Goal: Task Accomplishment & Management: Manage account settings

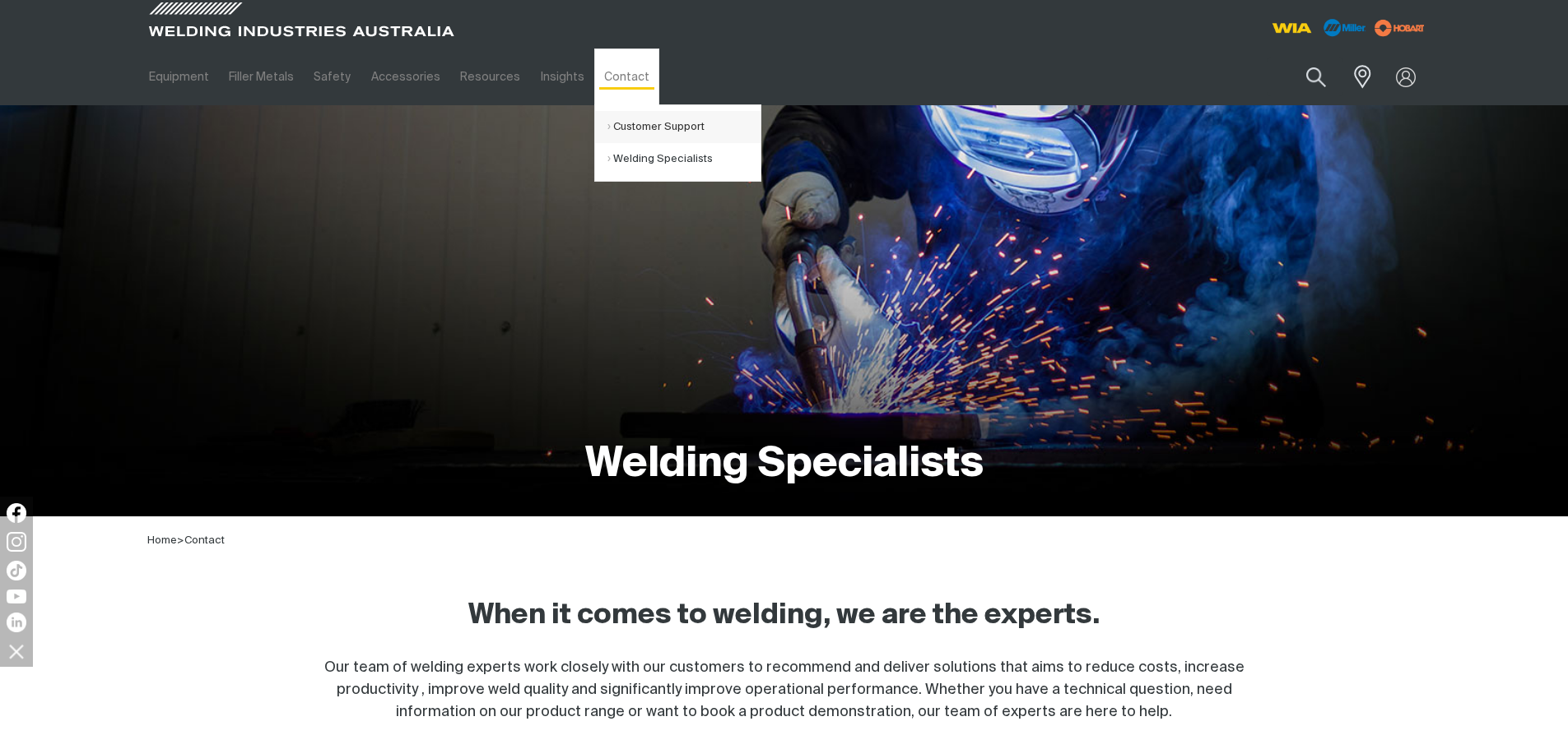
click at [609, 126] on link "Customer Support" at bounding box center [684, 127] width 153 height 32
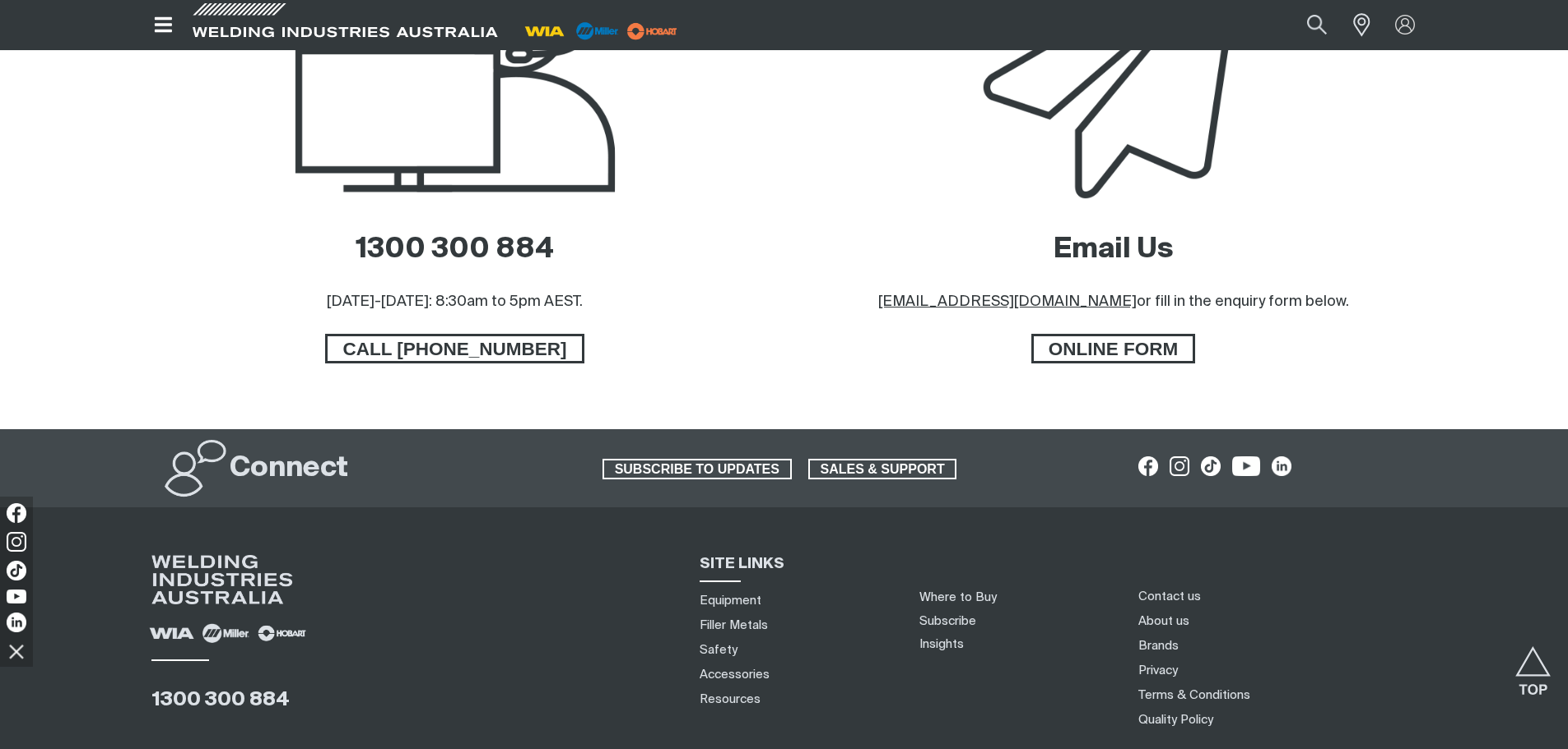
scroll to position [905, 0]
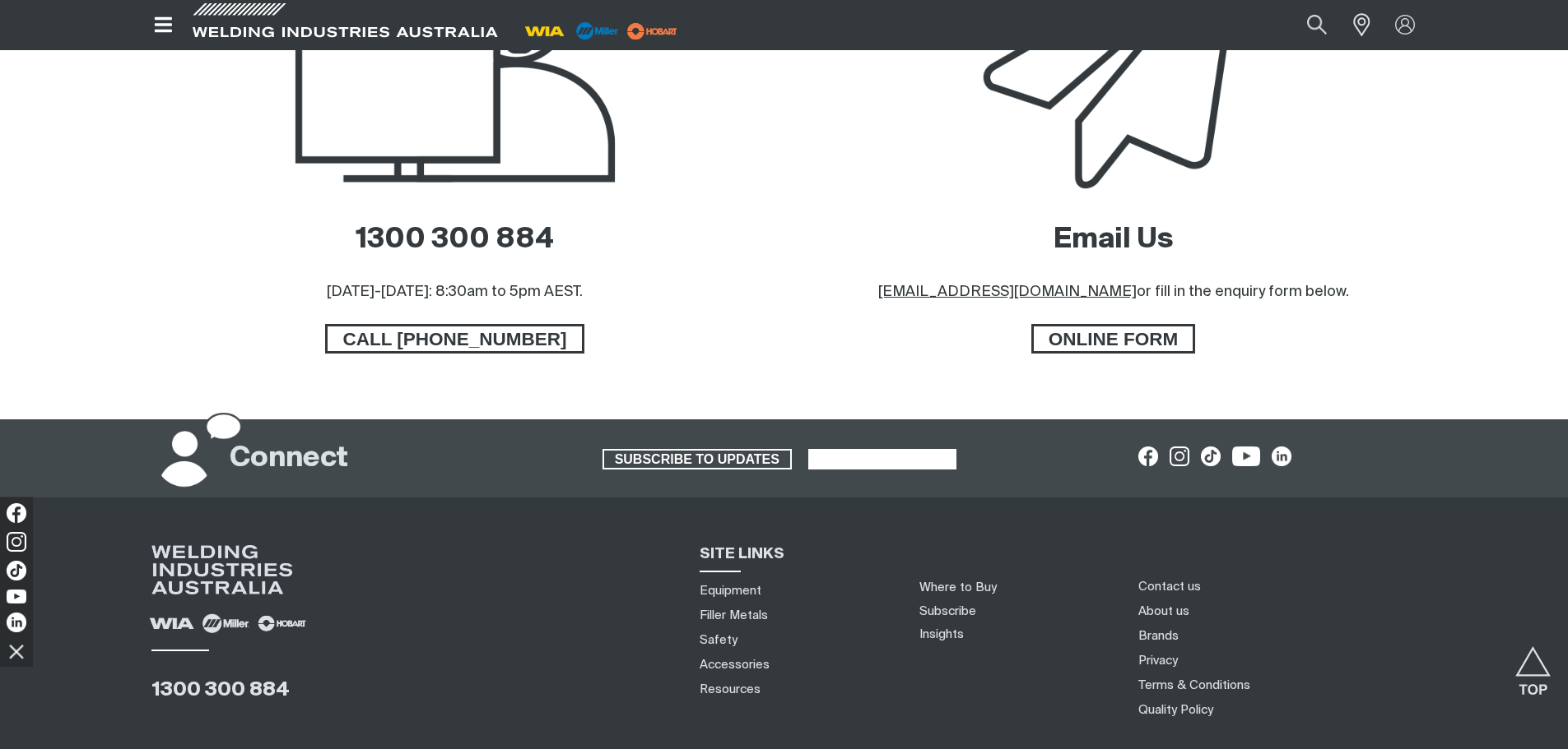
click at [888, 453] on span "SALES & SUPPORT" at bounding box center [883, 459] width 146 height 21
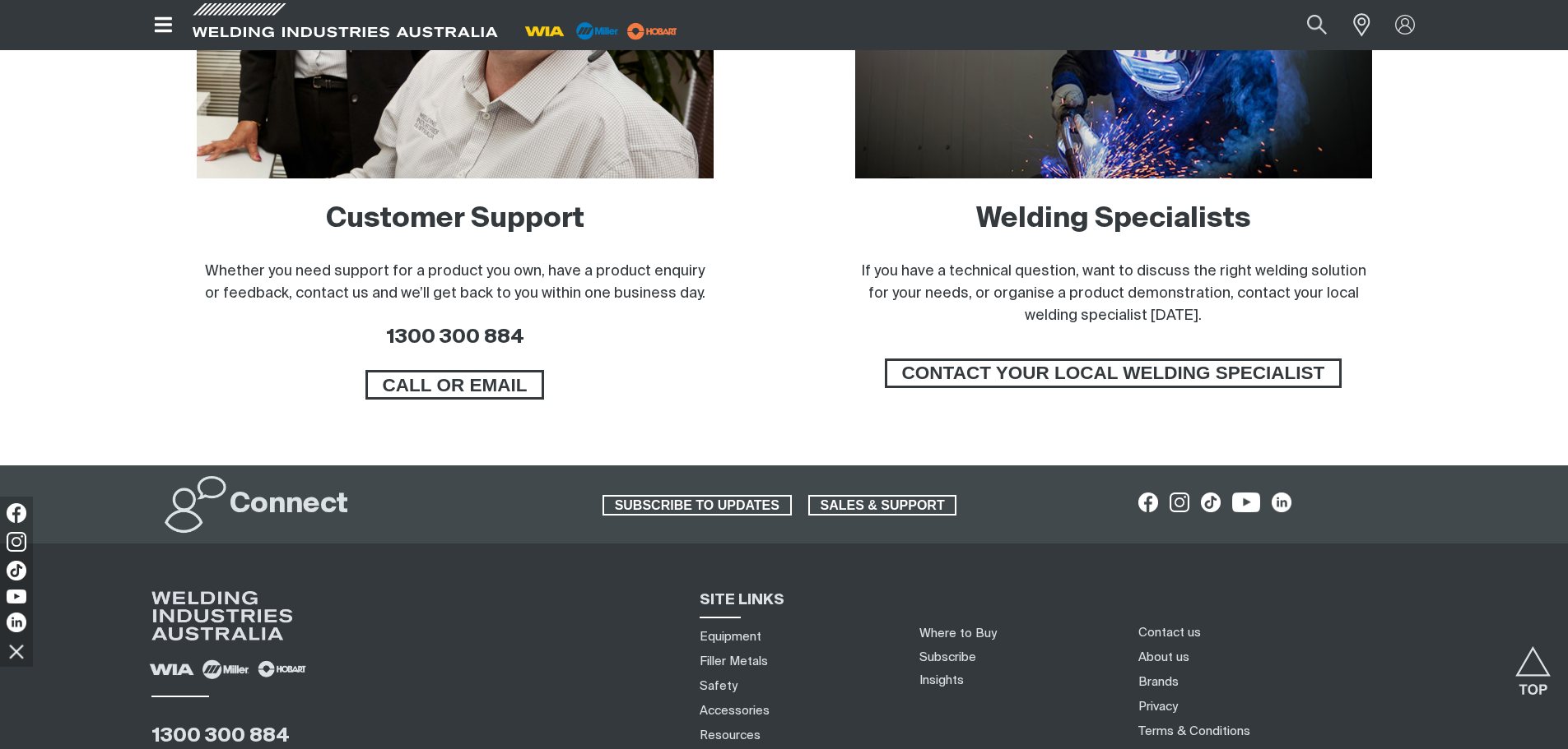
scroll to position [1147, 0]
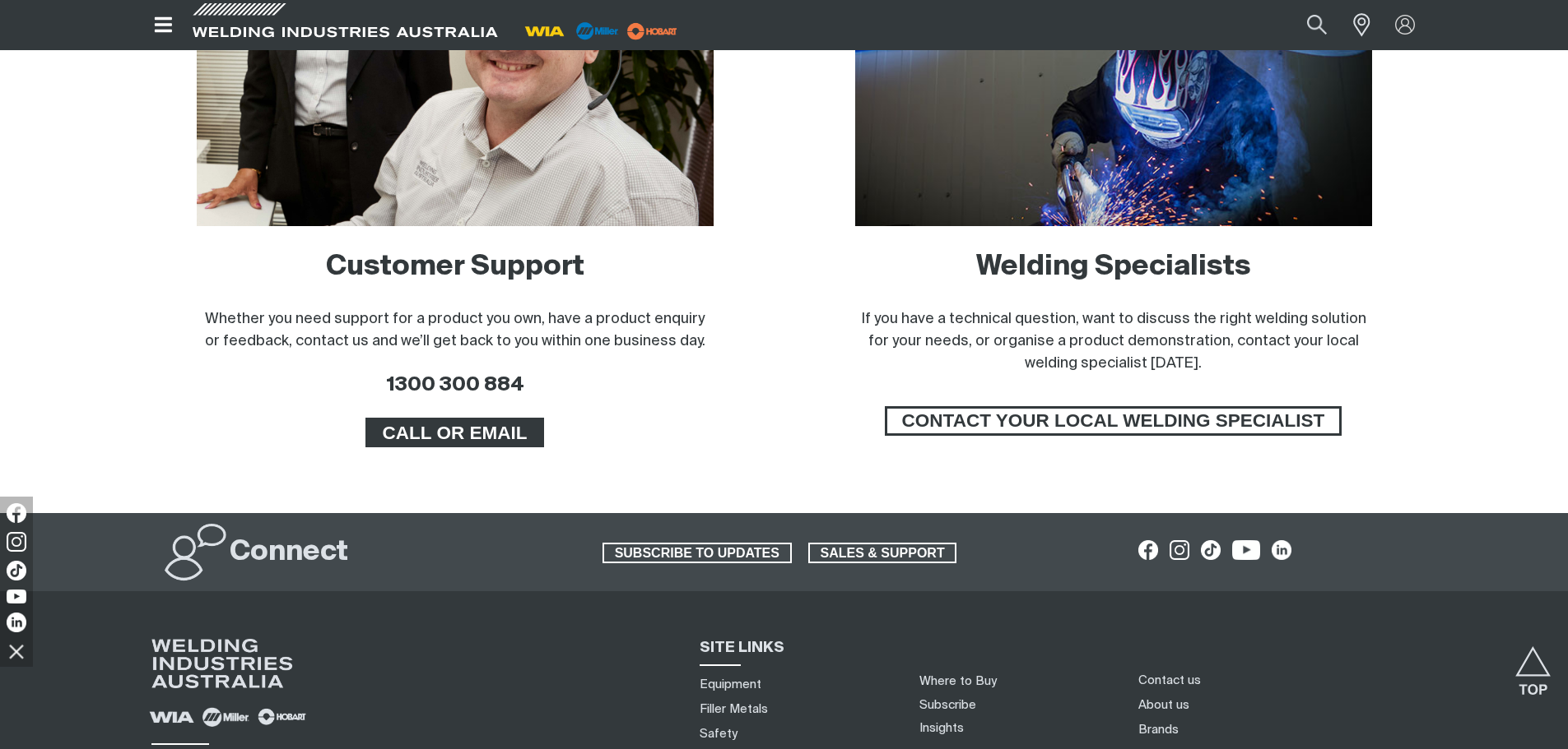
click at [433, 428] on span "CALL OR EMAIL" at bounding box center [455, 433] width 175 height 30
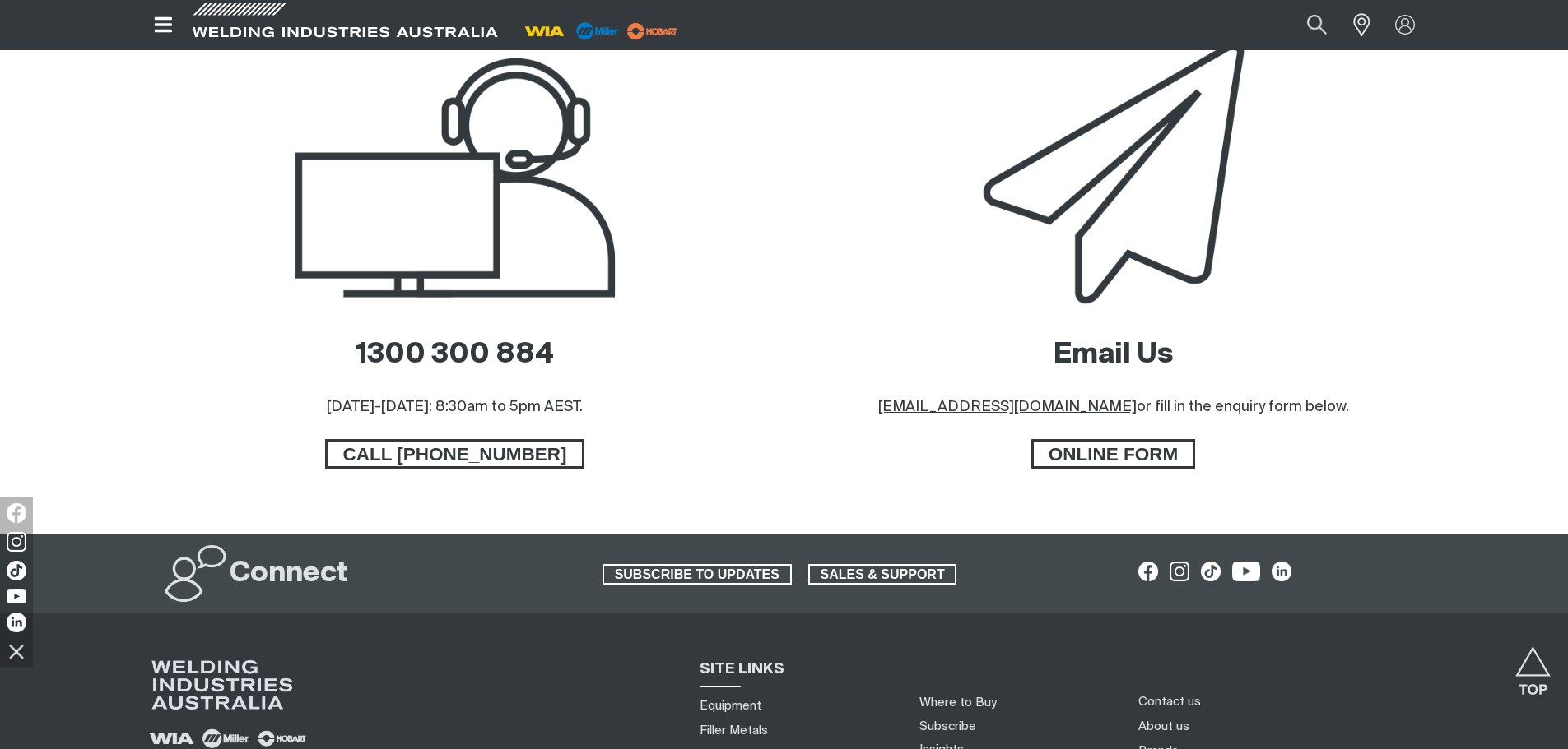
scroll to position [823, 0]
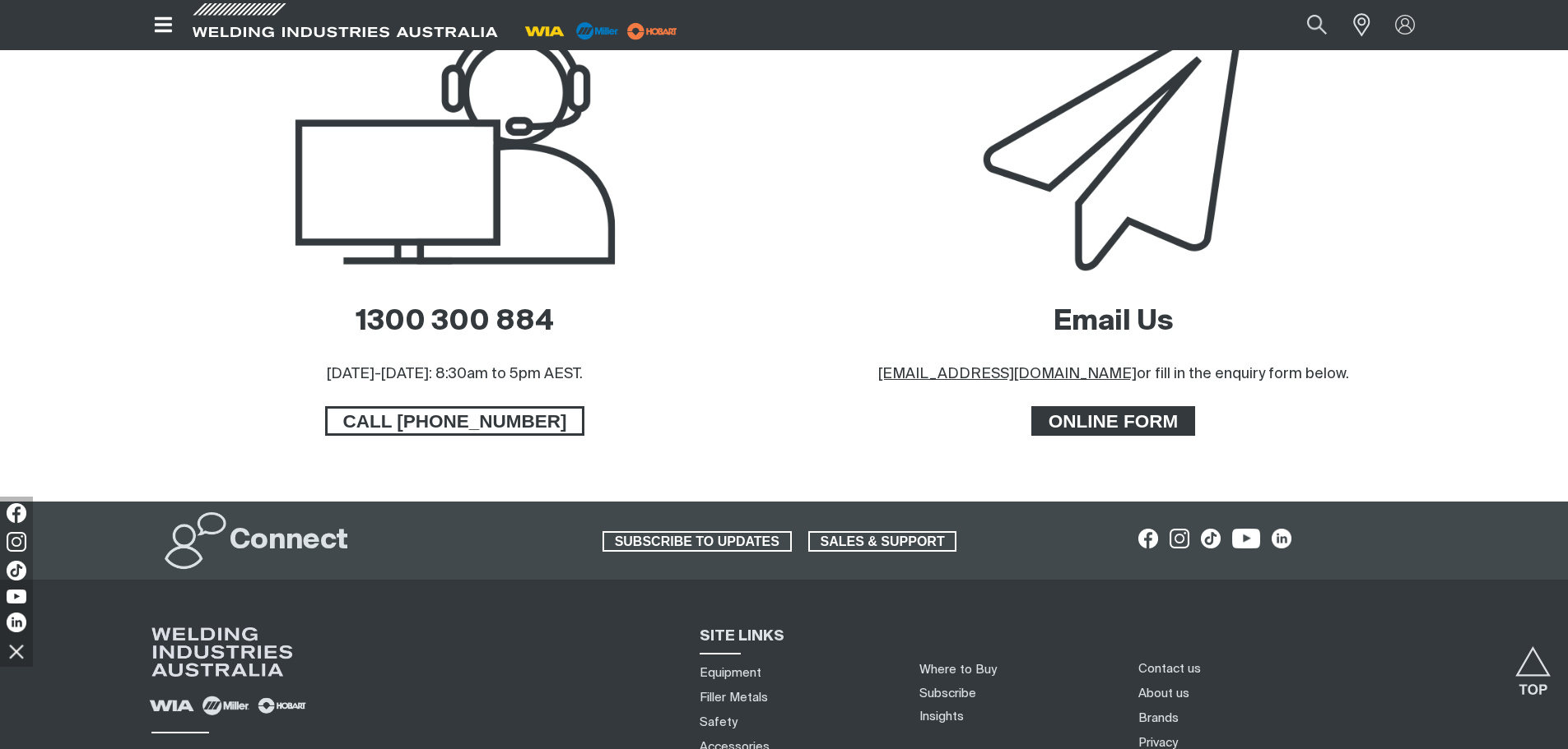
click at [1131, 423] on span "ONLINE FORM" at bounding box center [1113, 422] width 160 height 30
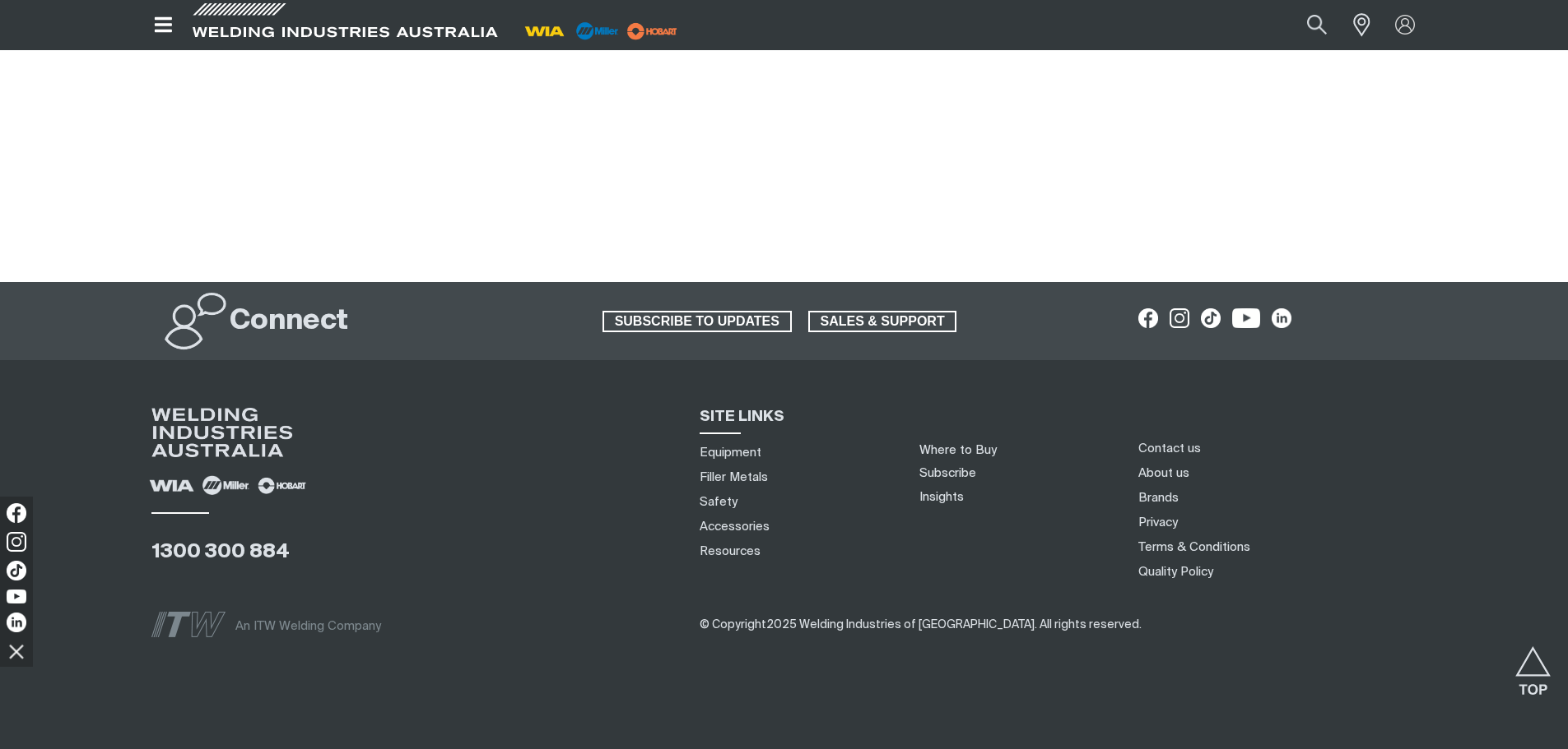
scroll to position [1316, 0]
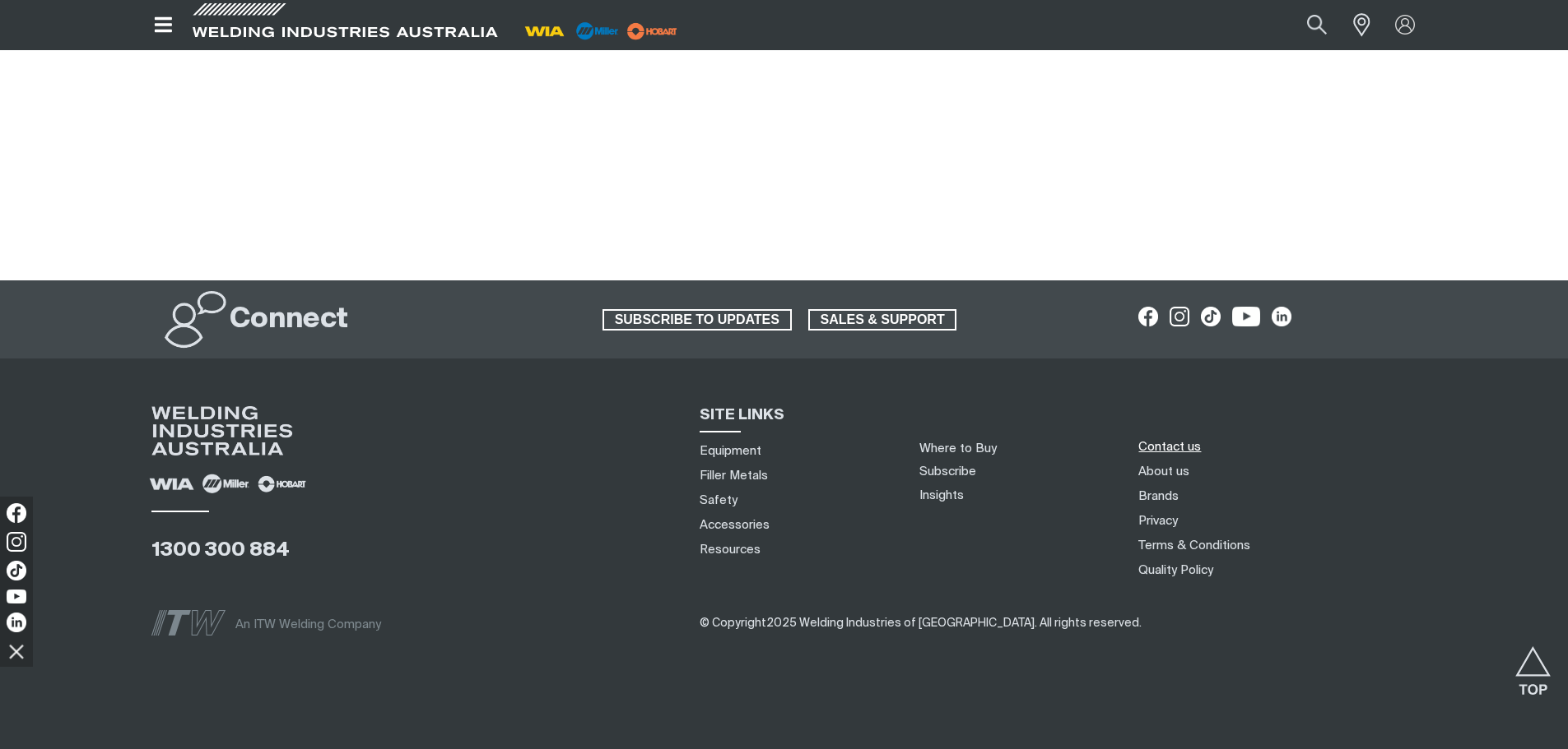
click at [1162, 445] on link "Contact us" at bounding box center [1169, 447] width 63 height 18
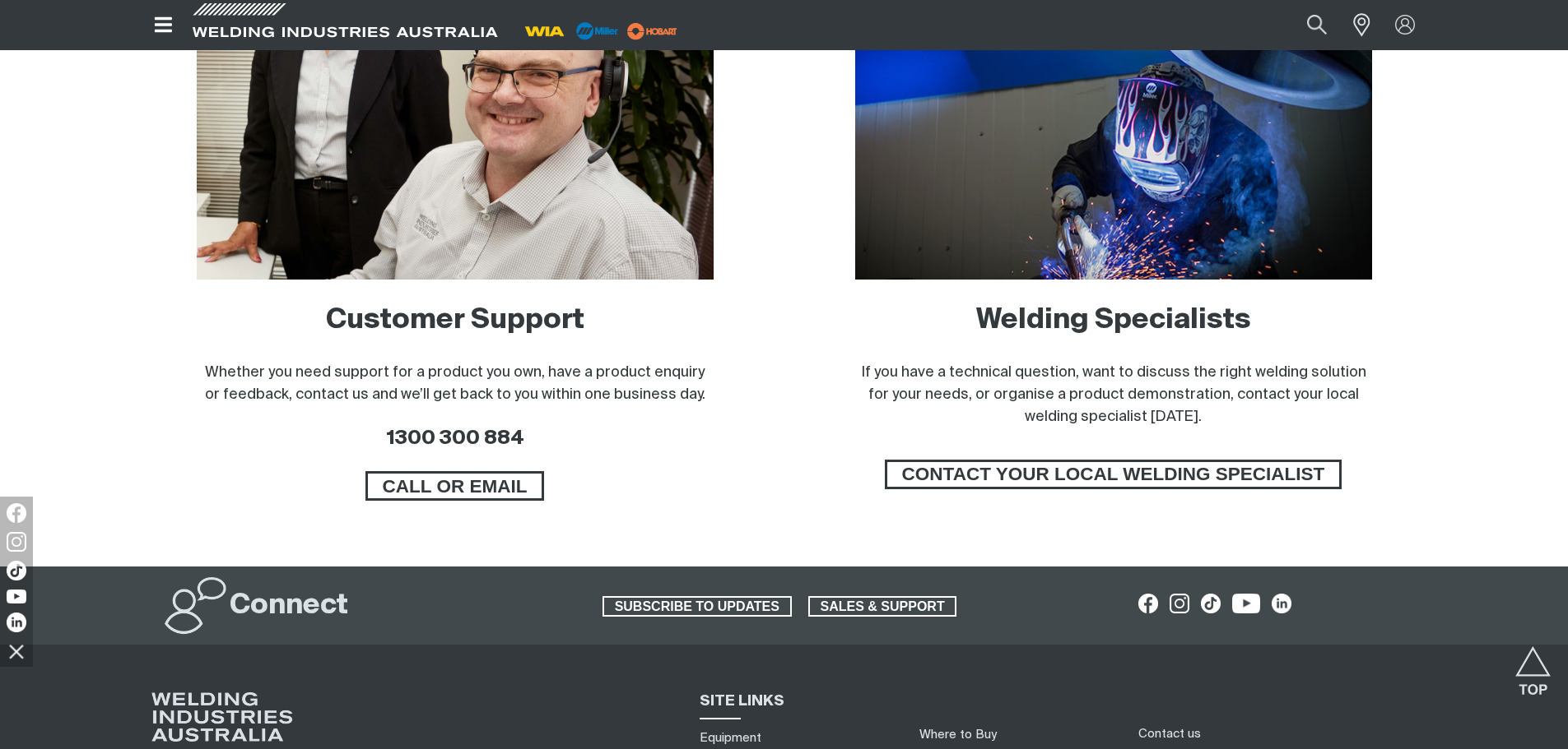
scroll to position [1151, 0]
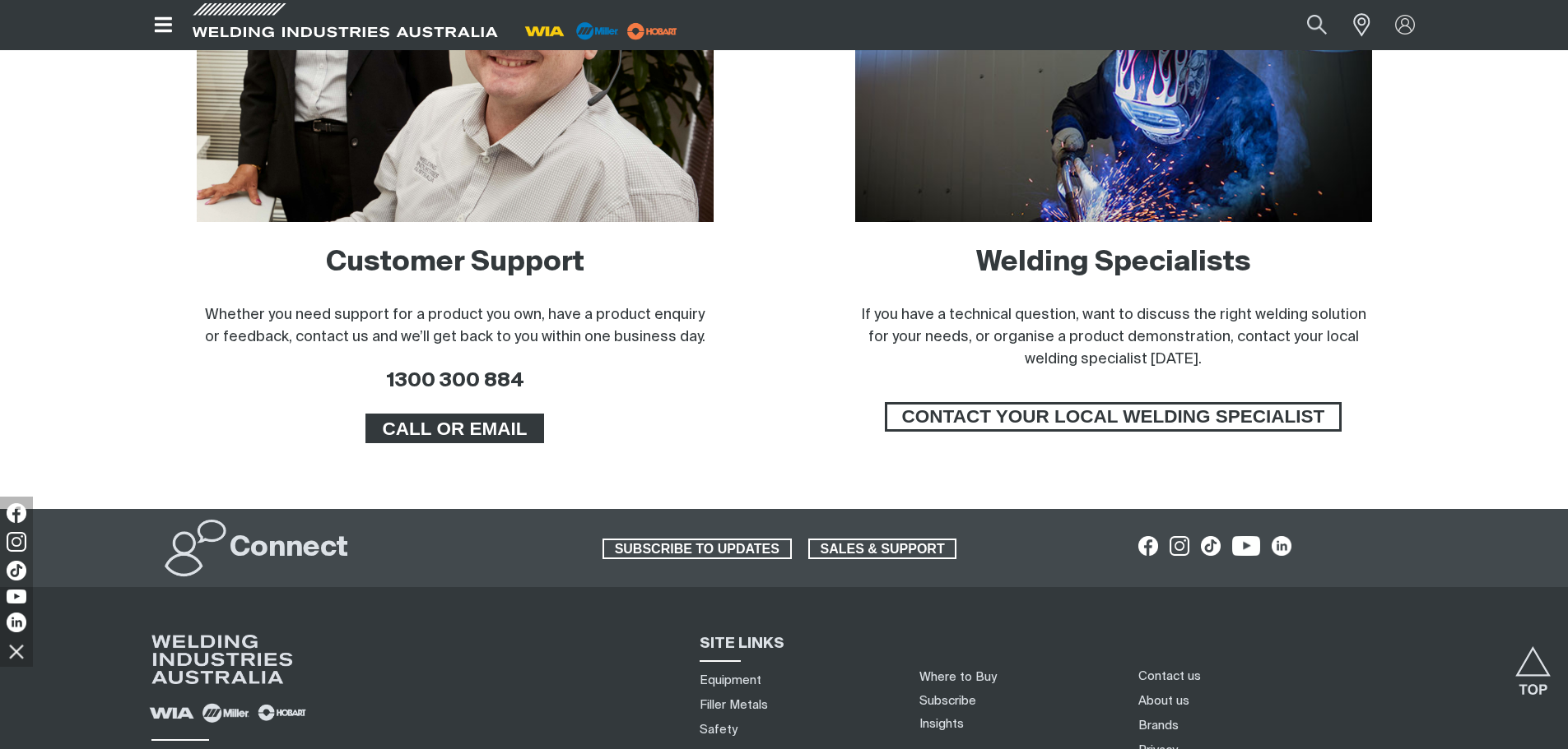
click at [483, 428] on span "CALL OR EMAIL" at bounding box center [455, 429] width 175 height 30
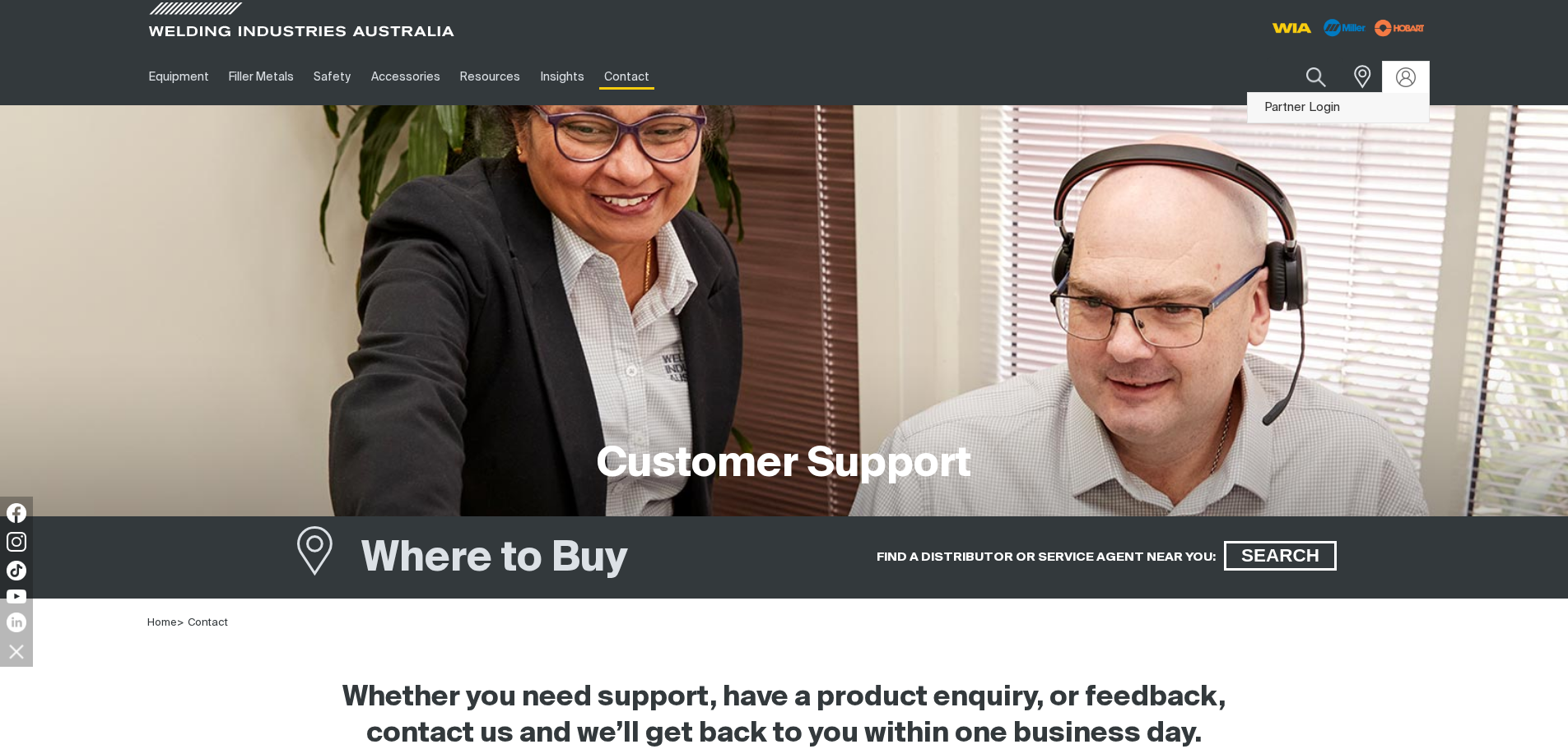
click at [1291, 102] on link "Partner Login" at bounding box center [1338, 108] width 181 height 31
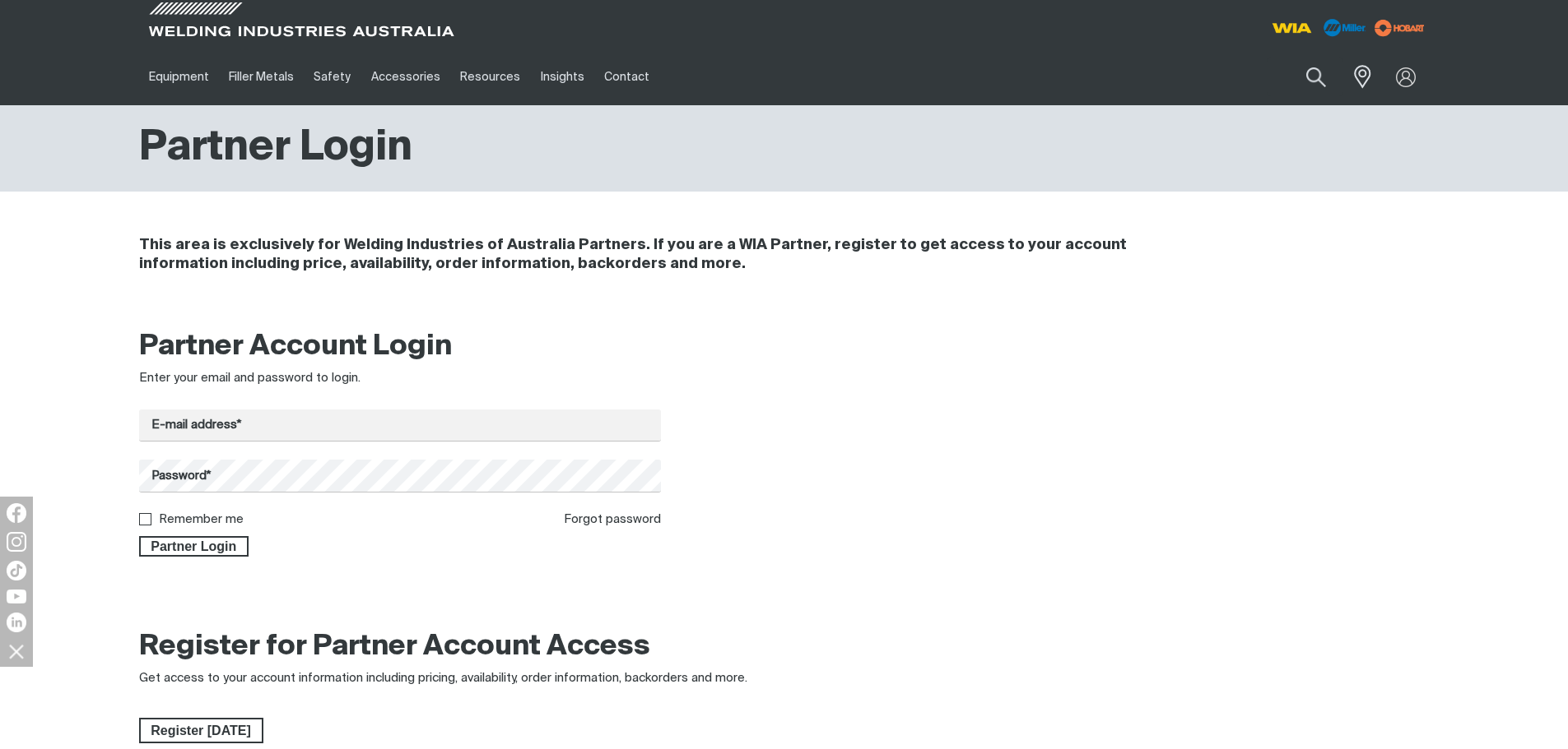
scroll to position [82, 0]
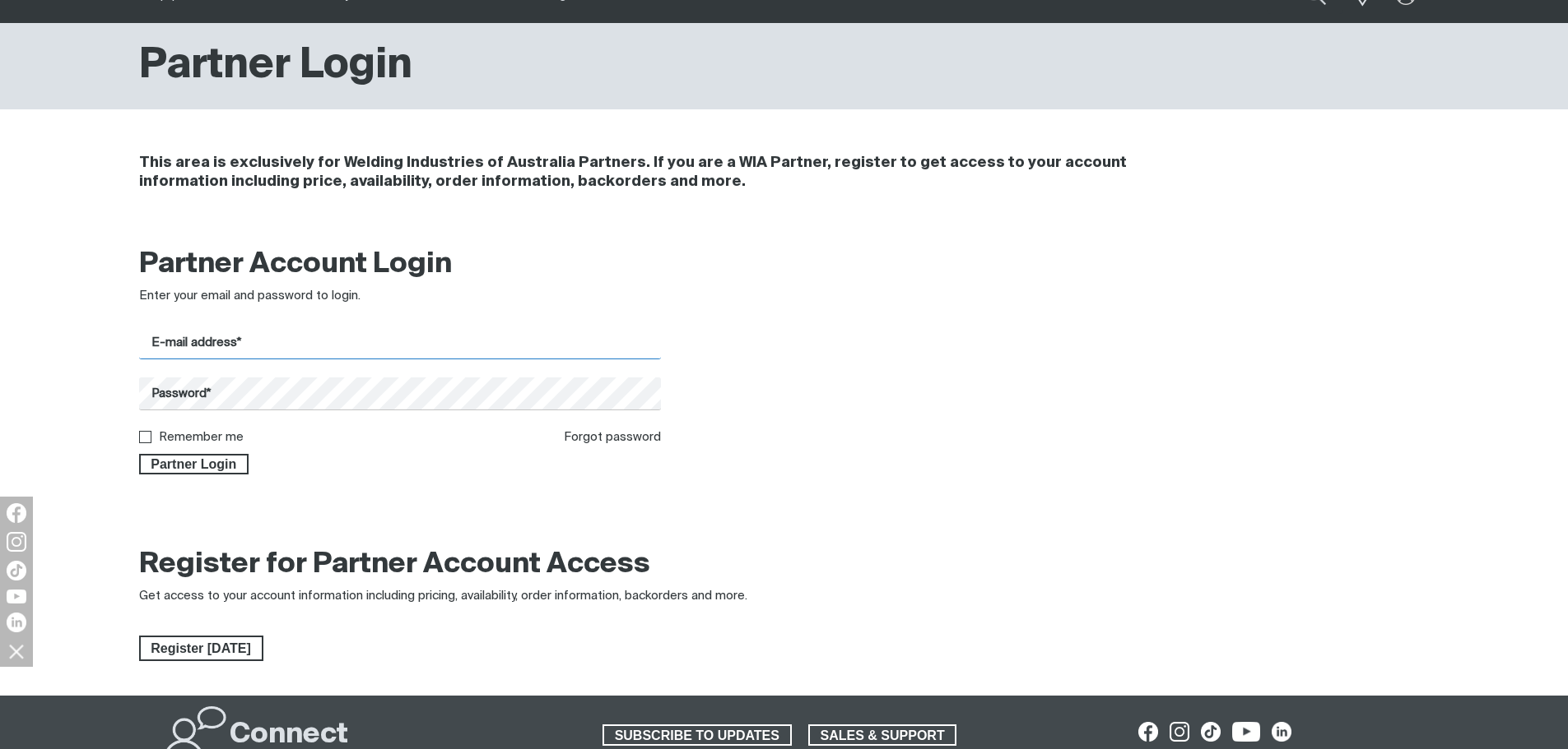
click at [330, 334] on input "E-mail address*" at bounding box center [400, 343] width 523 height 32
click at [605, 434] on link "Forgot password" at bounding box center [612, 437] width 97 height 12
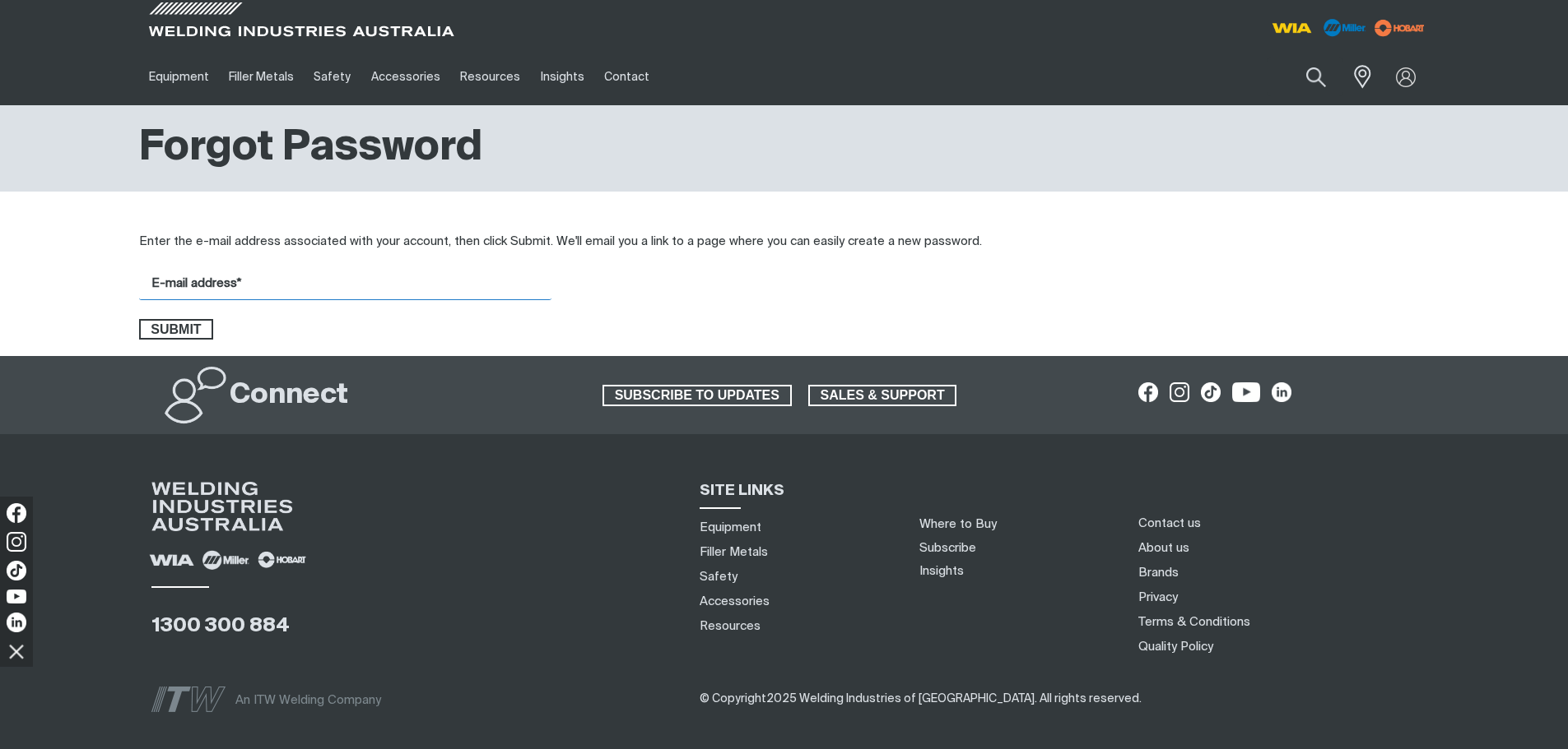
click at [379, 280] on input "E-mail address*" at bounding box center [345, 284] width 413 height 32
type input "brett.pedersen@welding.com.au"
click at [171, 330] on span "Submit" at bounding box center [176, 329] width 72 height 21
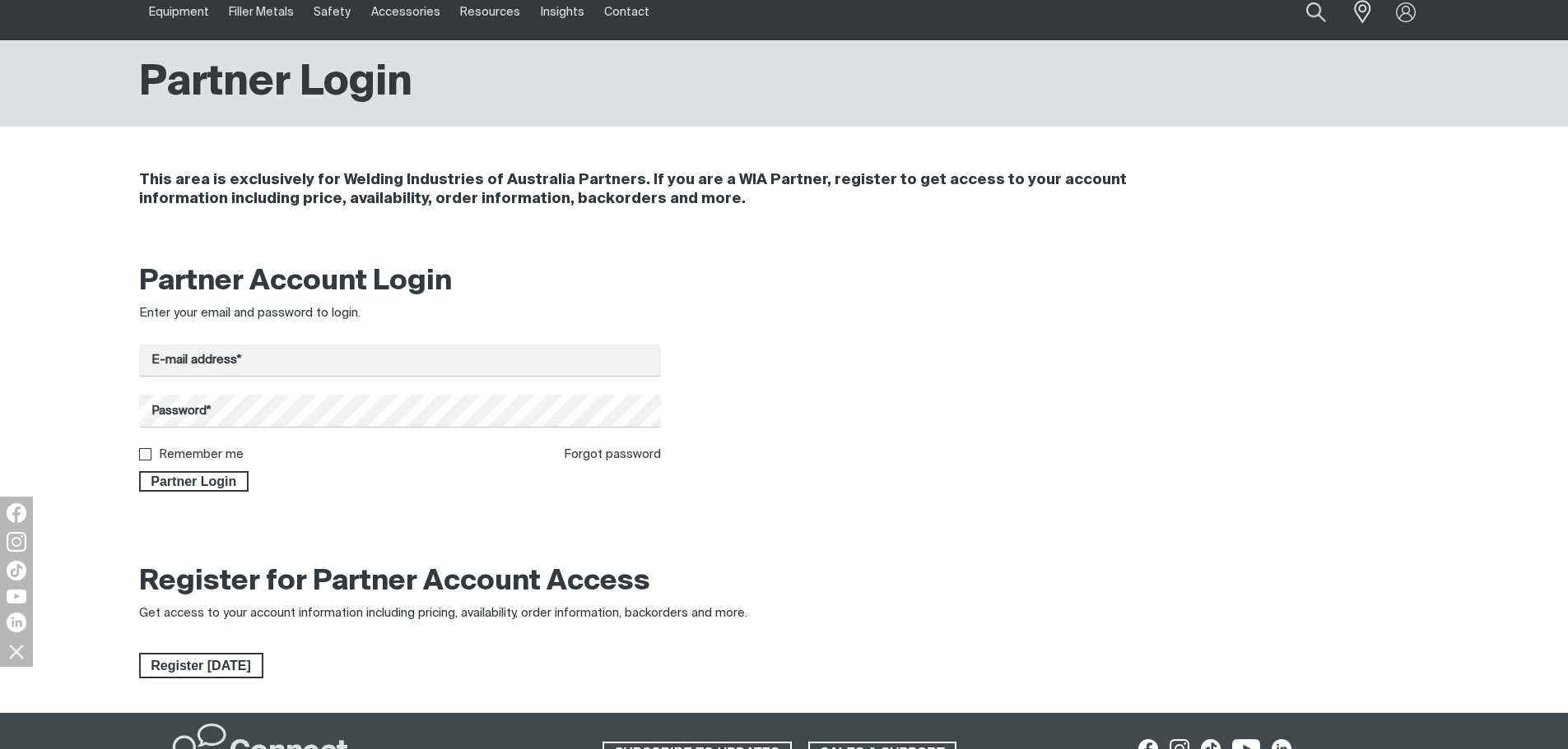
scroll to position [247, 0]
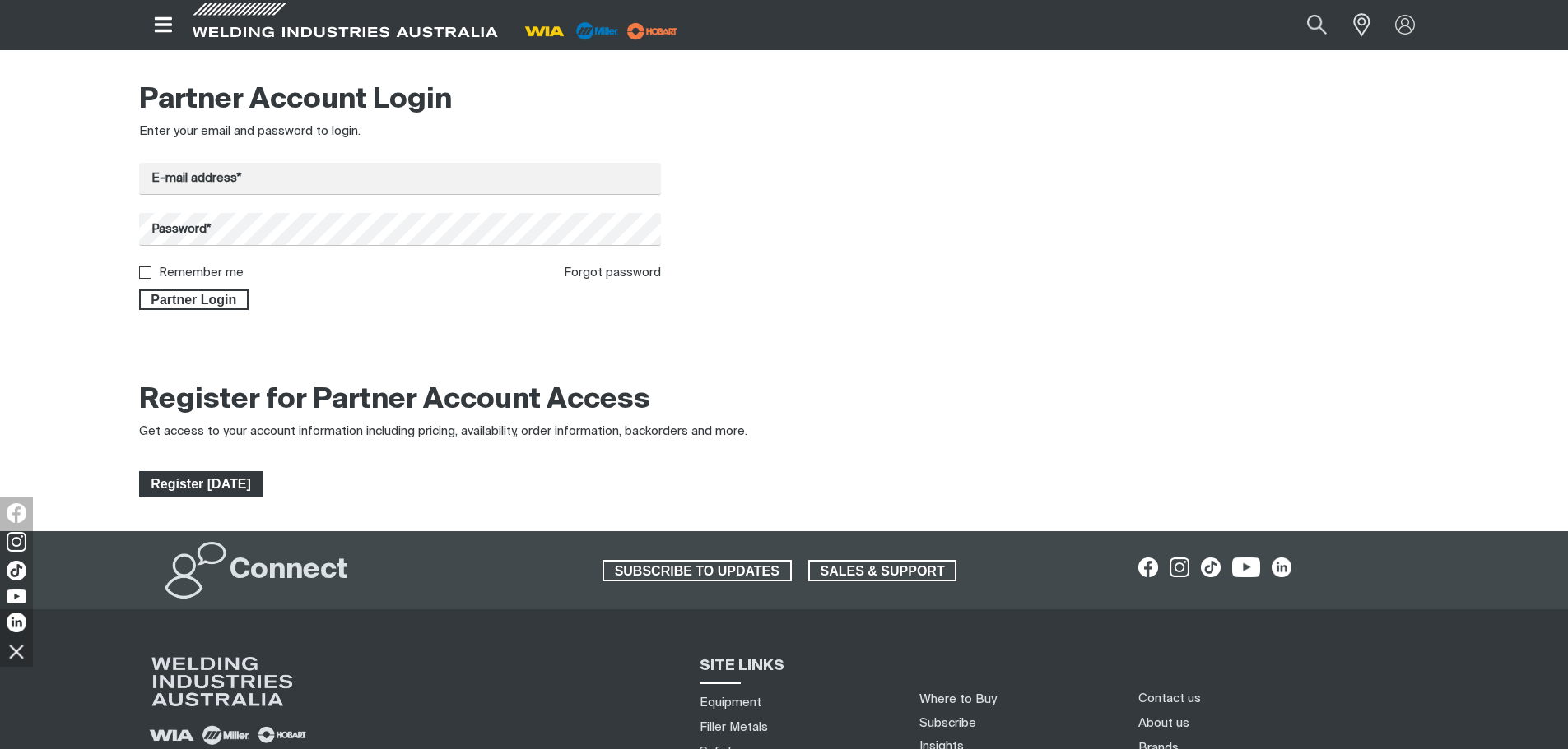
click at [215, 485] on span "Register Today" at bounding box center [202, 484] width 121 height 26
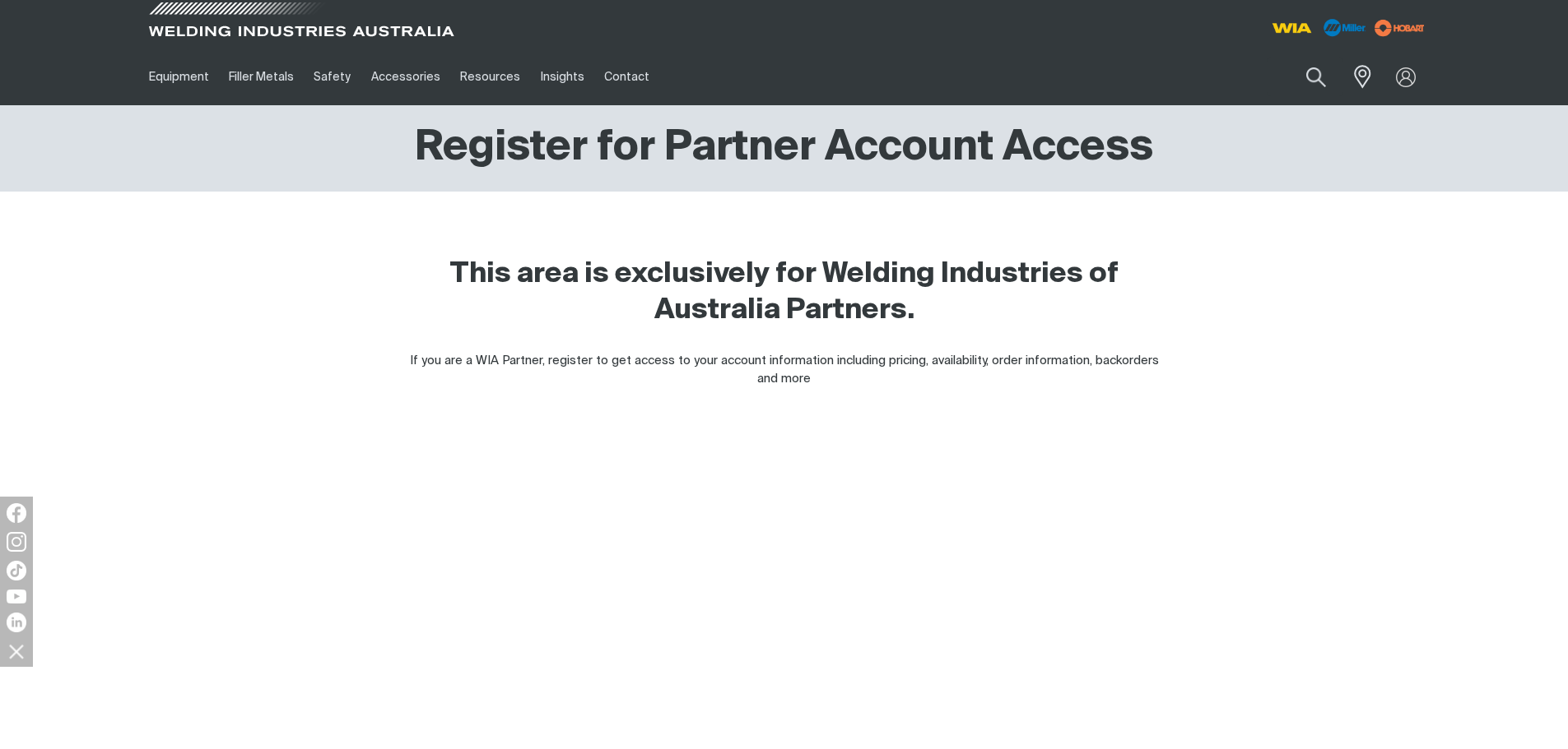
click at [185, 21] on span at bounding box center [301, 24] width 313 height 49
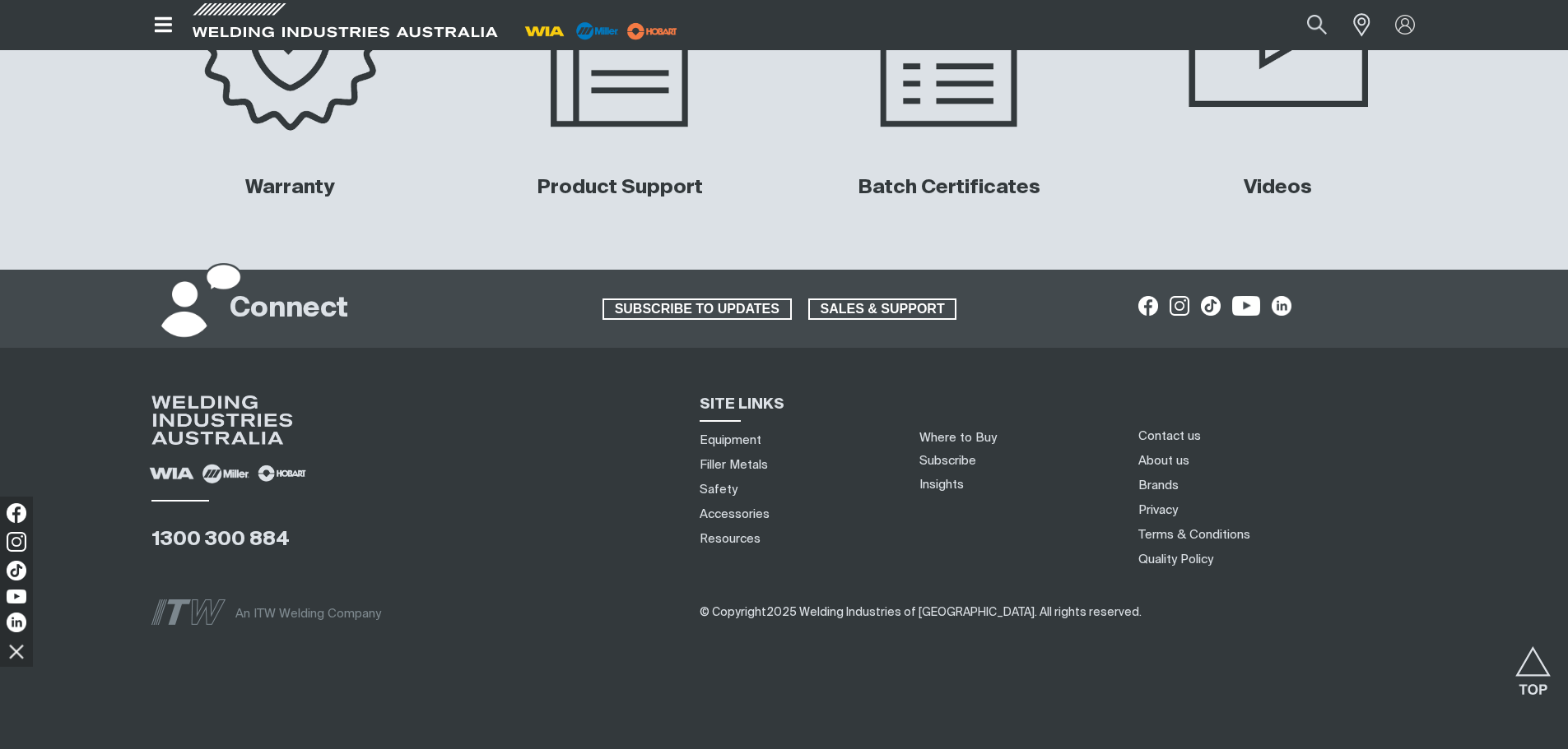
scroll to position [6203, 0]
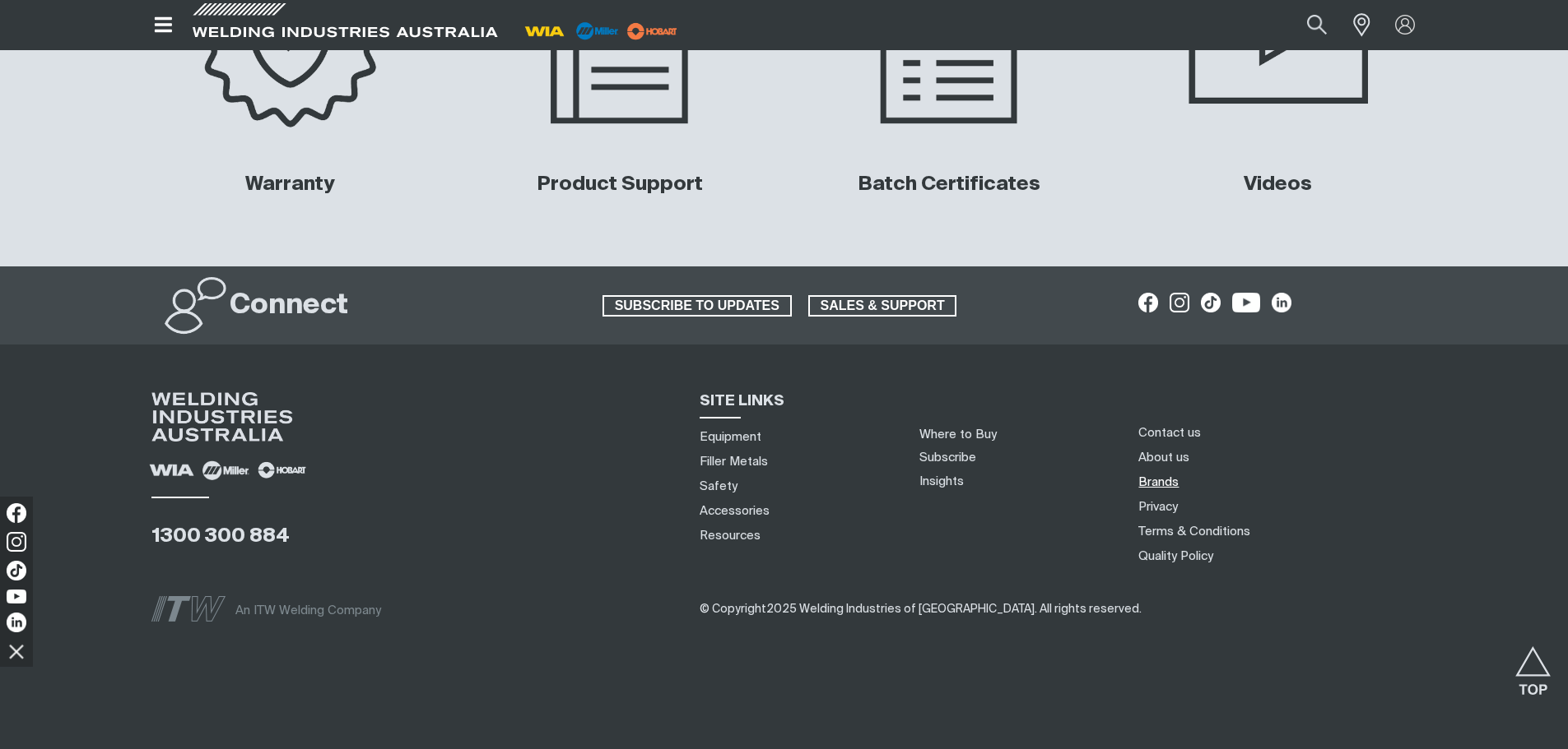
click at [1165, 479] on link "Brands" at bounding box center [1157, 482] width 40 height 18
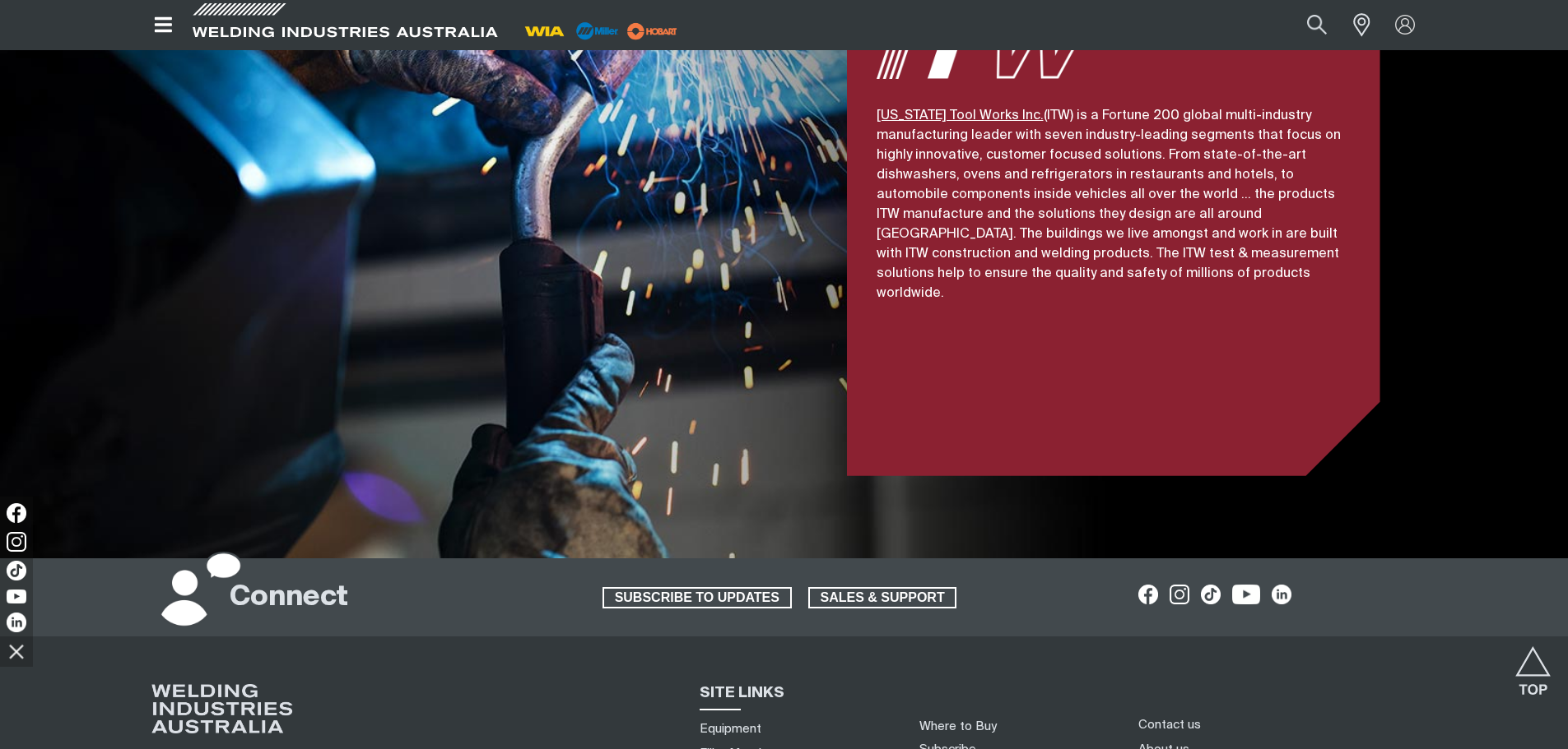
scroll to position [3701, 0]
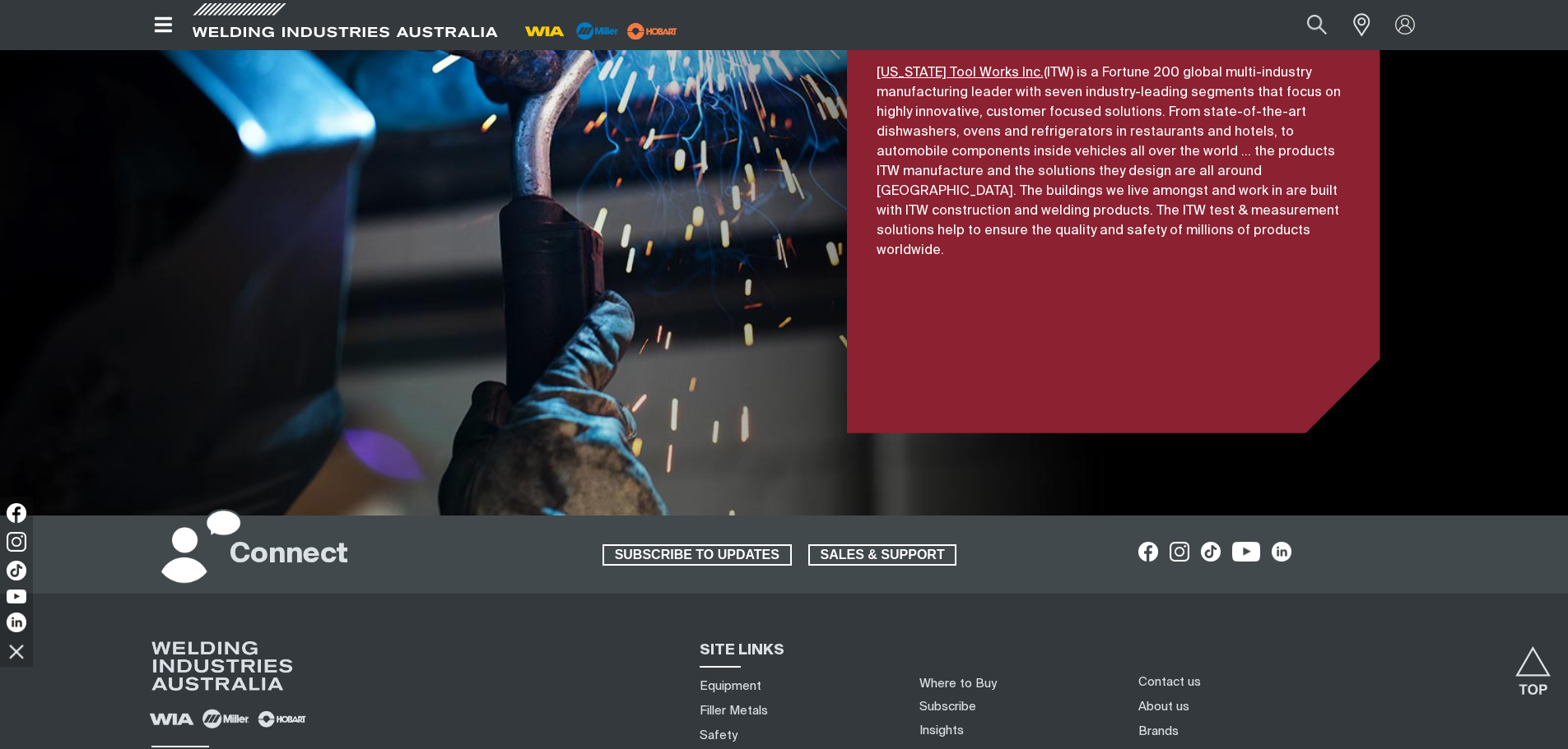
click at [186, 509] on span at bounding box center [201, 550] width 82 height 82
click at [247, 537] on h2 "Connect" at bounding box center [288, 555] width 119 height 36
click at [15, 655] on img at bounding box center [17, 651] width 28 height 28
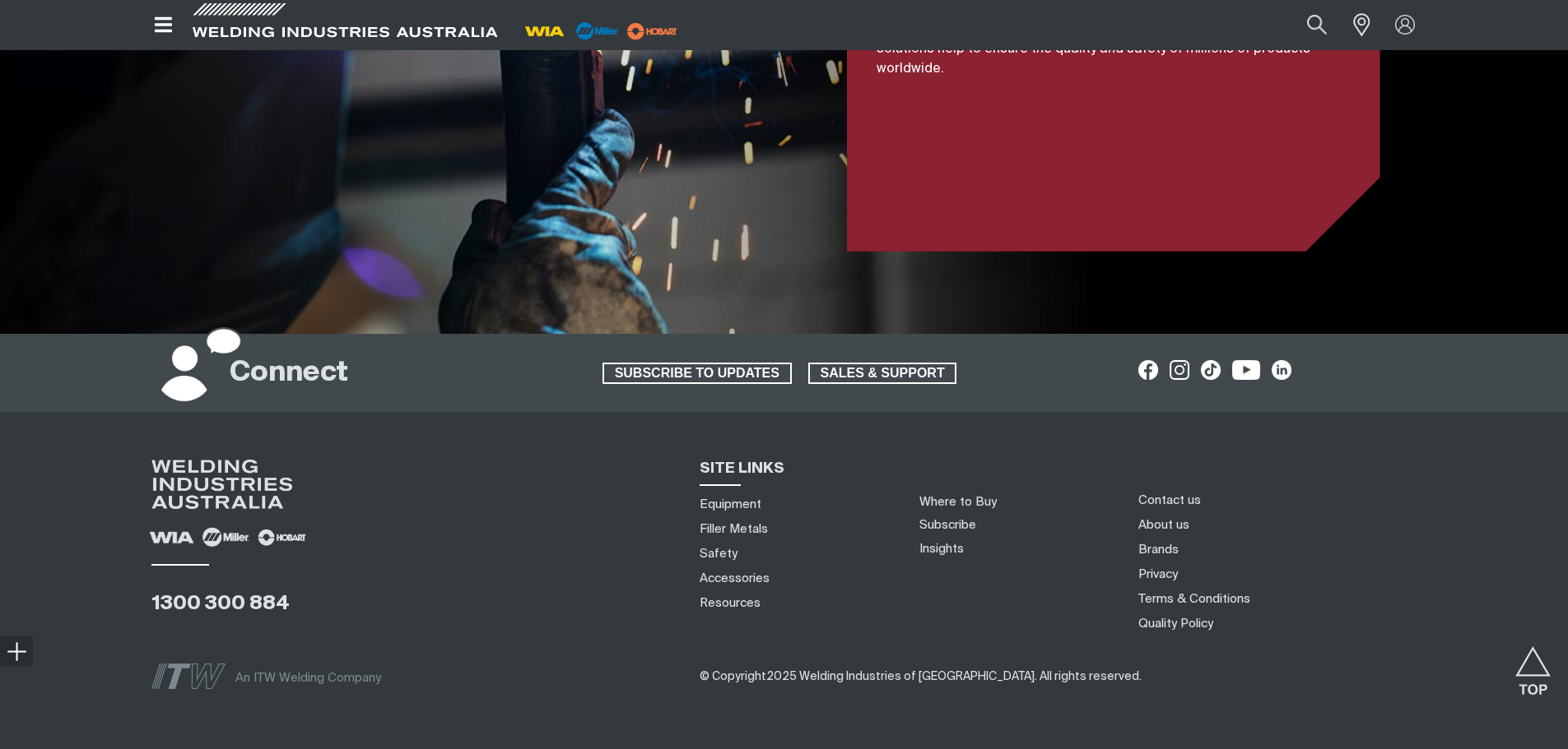
scroll to position [3914, 0]
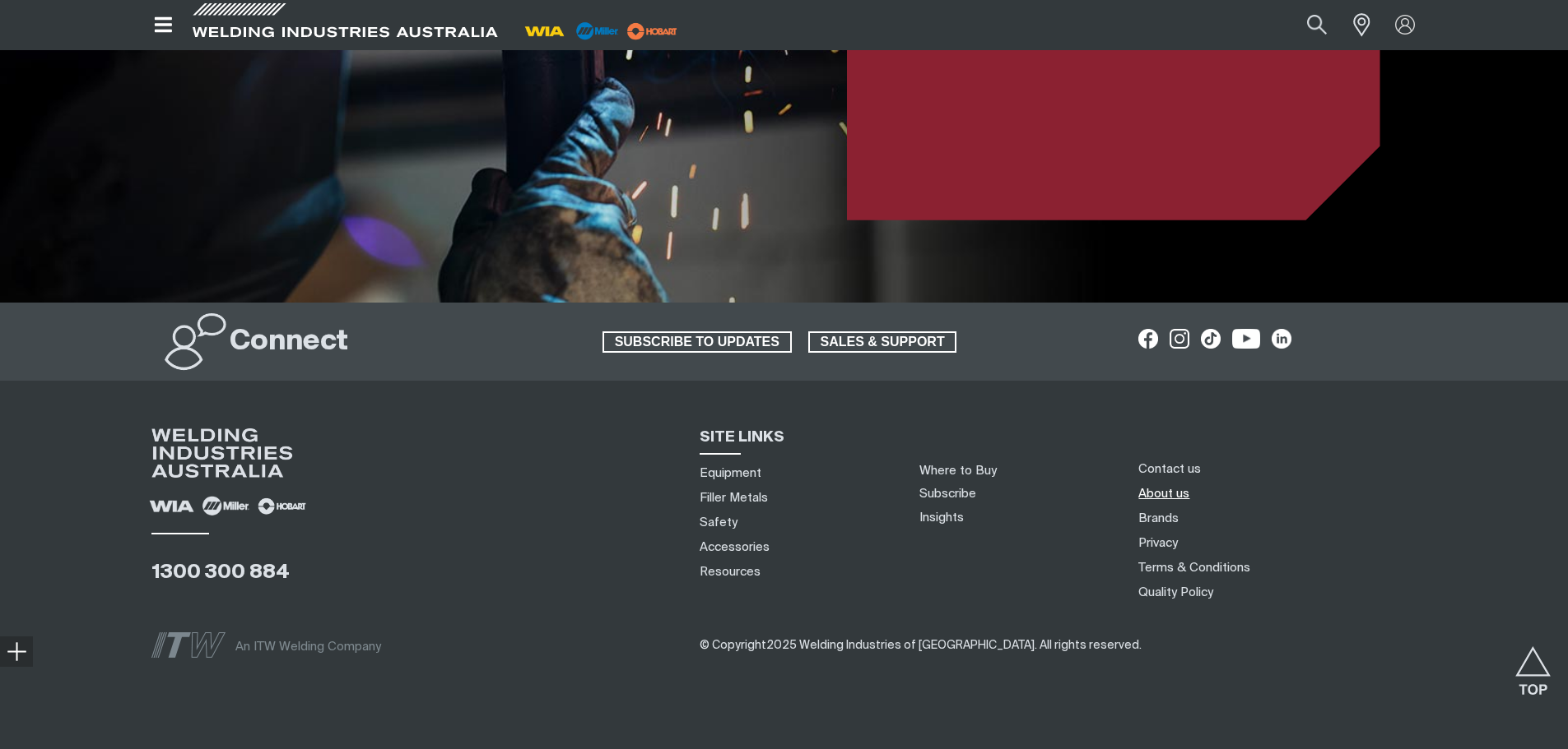
click at [1169, 485] on link "About us" at bounding box center [1163, 493] width 51 height 18
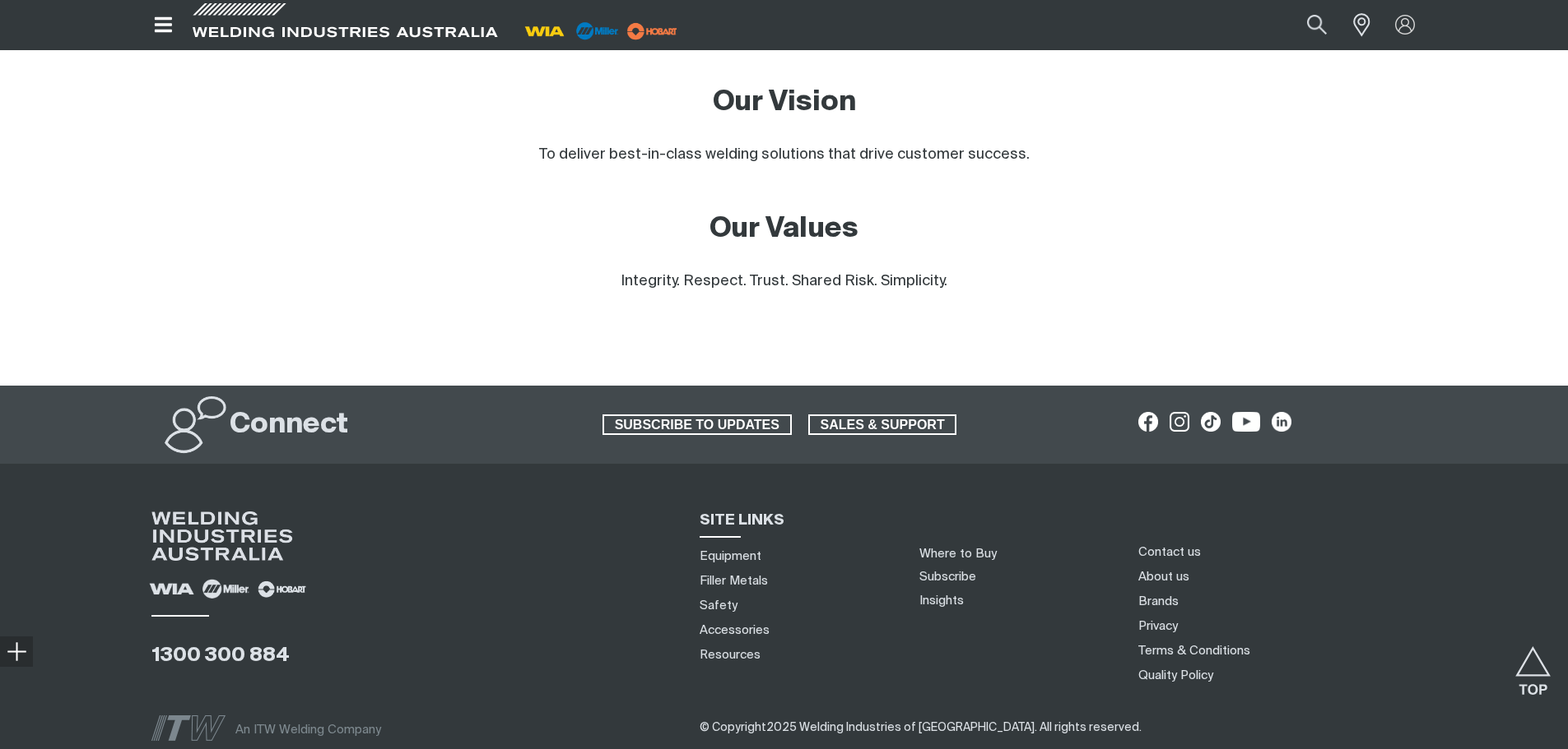
scroll to position [1232, 0]
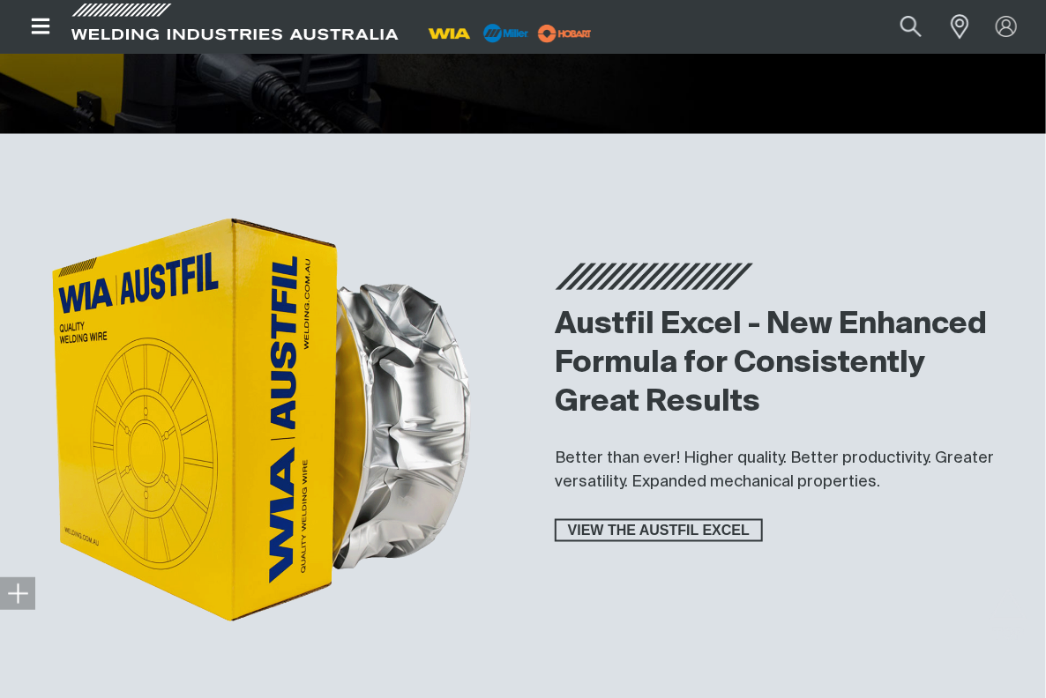
scroll to position [3439, 0]
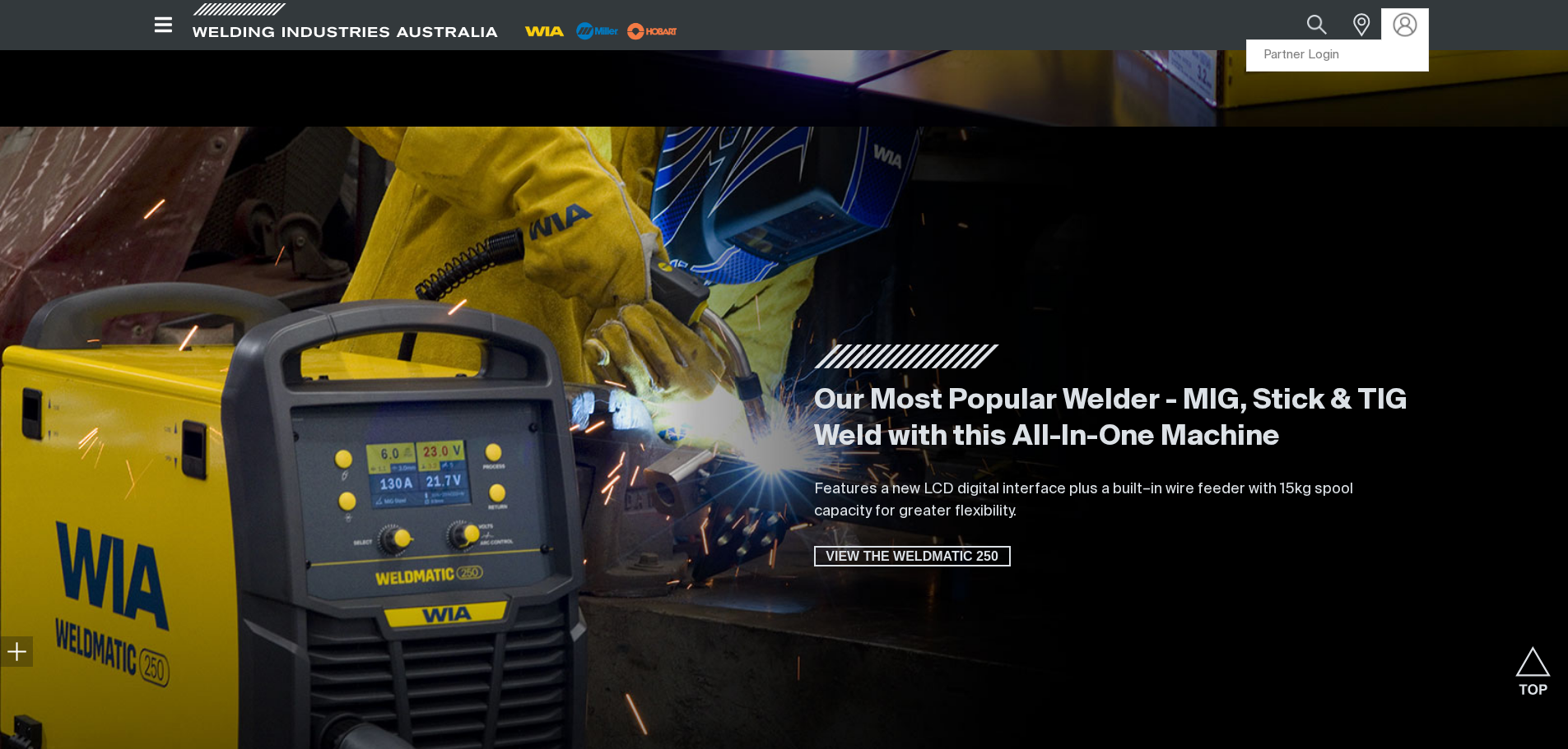
click at [1403, 18] on img at bounding box center [1406, 25] width 24 height 24
